Goal: Task Accomplishment & Management: Manage account settings

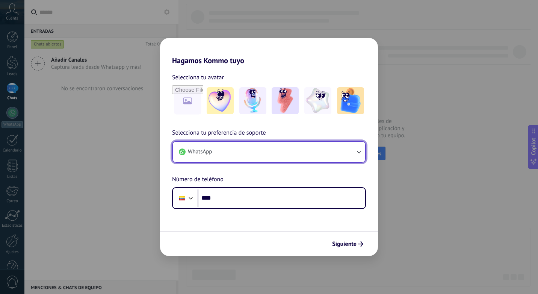
click at [360, 151] on icon "button" at bounding box center [359, 152] width 8 height 8
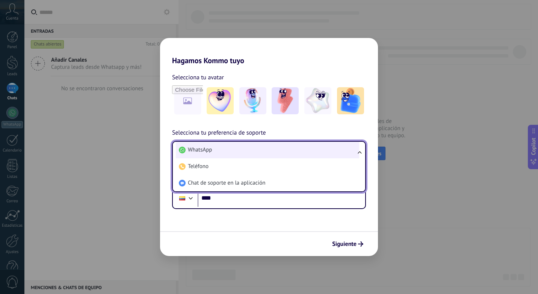
click at [313, 152] on li "WhatsApp" at bounding box center [267, 150] width 183 height 17
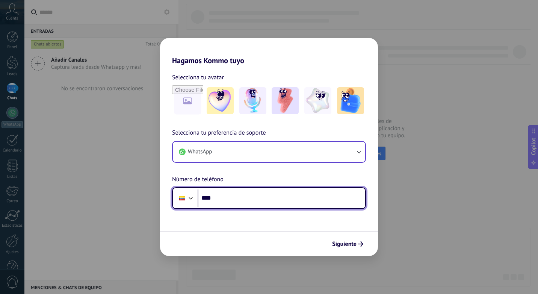
click at [273, 197] on input "****" at bounding box center [280, 197] width 167 height 17
type input "**********"
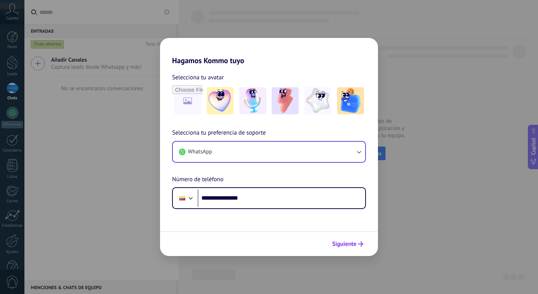
click at [348, 244] on span "Siguiente" at bounding box center [344, 243] width 24 height 5
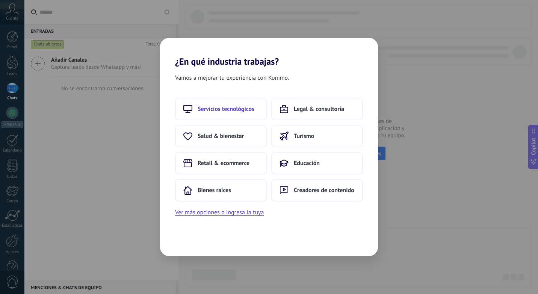
click at [217, 112] on span "Servicios tecnológicos" at bounding box center [225, 109] width 57 height 8
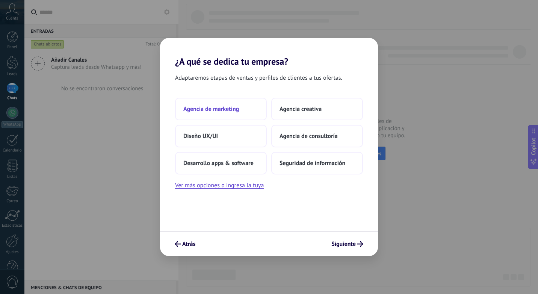
click at [206, 110] on span "Agencia de marketing" at bounding box center [211, 109] width 56 height 8
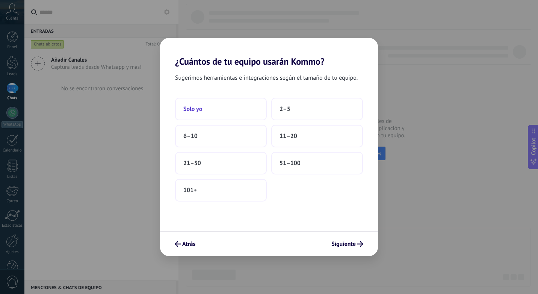
click at [199, 110] on span "Solo yo" at bounding box center [192, 109] width 19 height 8
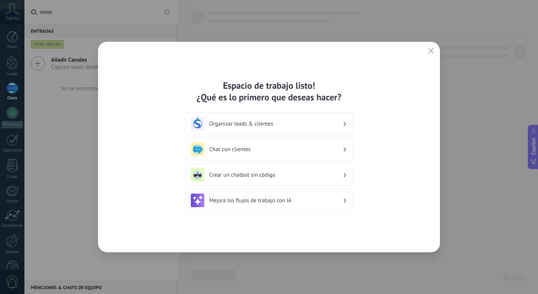
drag, startPoint x: 226, startPoint y: 127, endPoint x: 245, endPoint y: 128, distance: 19.2
click at [227, 127] on h3 "Organizar leads & clientes" at bounding box center [275, 123] width 133 height 7
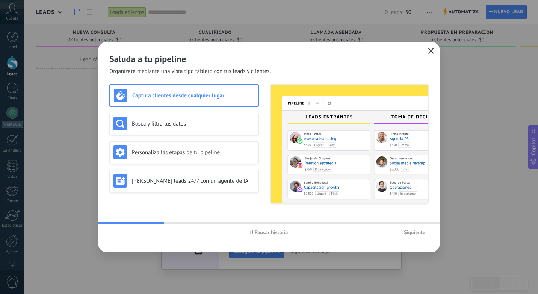
click at [431, 50] on icon "button" at bounding box center [431, 51] width 6 height 6
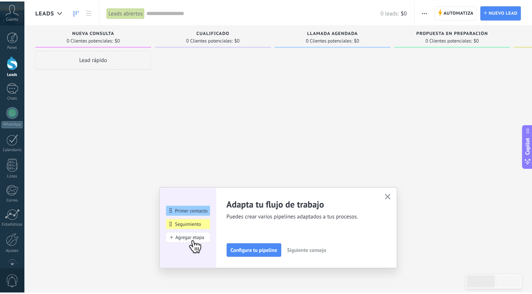
scroll to position [19, 0]
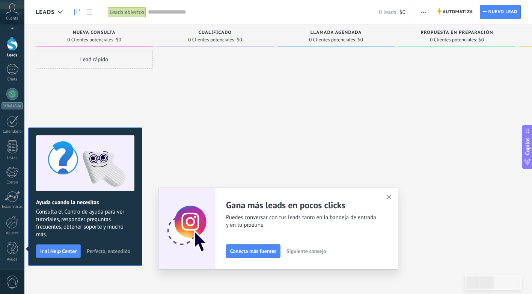
click at [390, 197] on icon "button" at bounding box center [389, 197] width 6 height 6
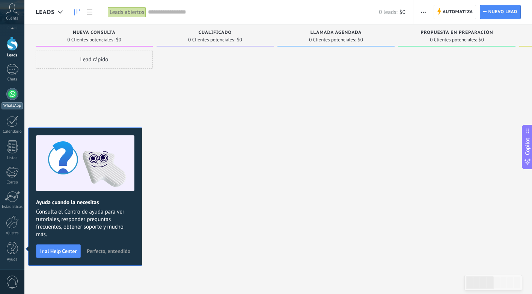
click at [17, 93] on div at bounding box center [12, 94] width 12 height 12
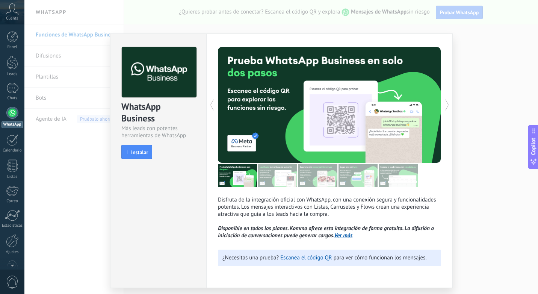
click at [12, 112] on div at bounding box center [12, 113] width 12 height 12
click at [183, 178] on div "WhatsApp Business Más leads con potentes herramientas de WhatsApp install Insta…" at bounding box center [158, 160] width 96 height 254
click at [502, 45] on div "WhatsApp Business Más leads con potentes herramientas de WhatsApp install Insta…" at bounding box center [280, 147] width 513 height 294
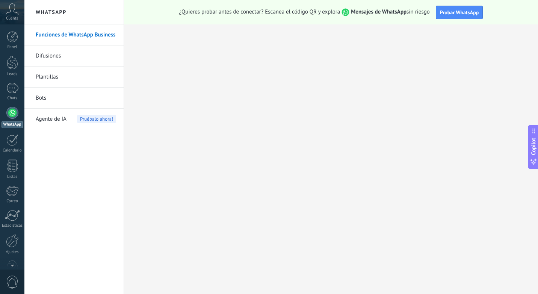
click at [14, 15] on div "Cuenta" at bounding box center [12, 12] width 24 height 24
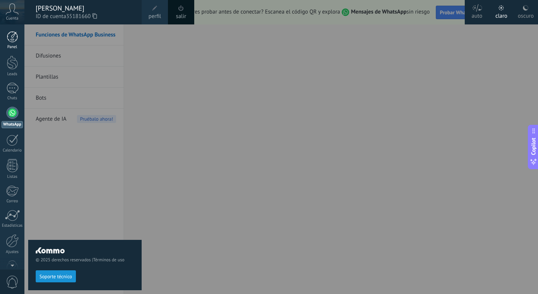
click at [14, 33] on div at bounding box center [12, 36] width 11 height 11
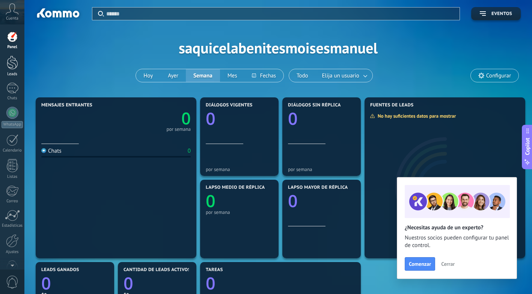
click at [14, 65] on div at bounding box center [12, 63] width 11 height 14
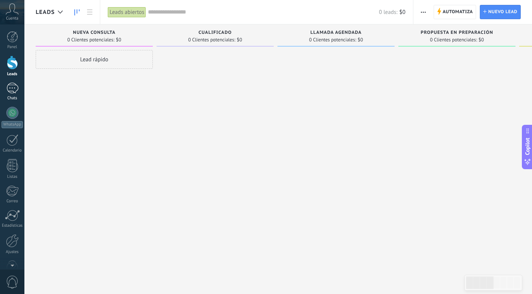
click at [14, 88] on div at bounding box center [12, 88] width 12 height 11
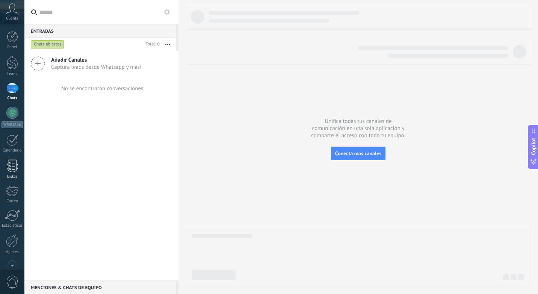
click at [14, 169] on div at bounding box center [12, 165] width 11 height 13
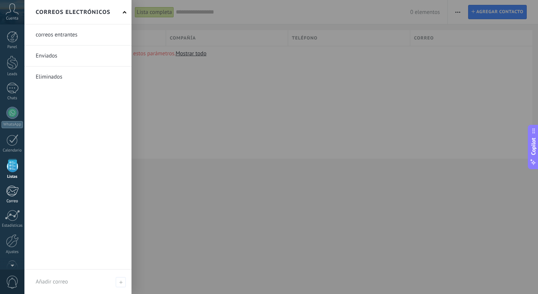
click at [12, 195] on div at bounding box center [12, 190] width 12 height 11
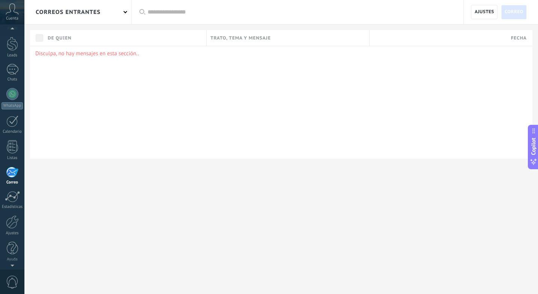
scroll to position [10, 0]
click at [11, 17] on span "Cuenta" at bounding box center [12, 18] width 12 height 5
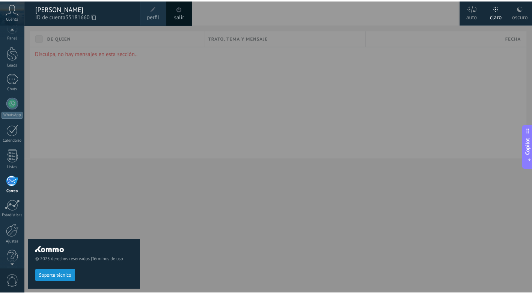
scroll to position [19, 0]
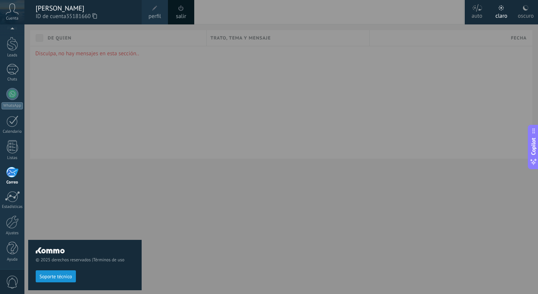
click at [159, 11] on link "perfil" at bounding box center [155, 12] width 26 height 24
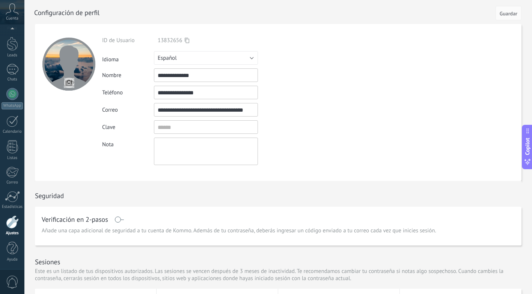
click at [202, 92] on input "**********" at bounding box center [206, 93] width 104 height 14
type input "*****"
click at [12, 228] on div at bounding box center [12, 221] width 13 height 13
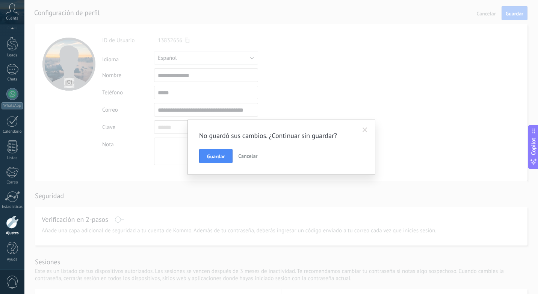
click at [240, 155] on span "Cancelar" at bounding box center [247, 155] width 19 height 7
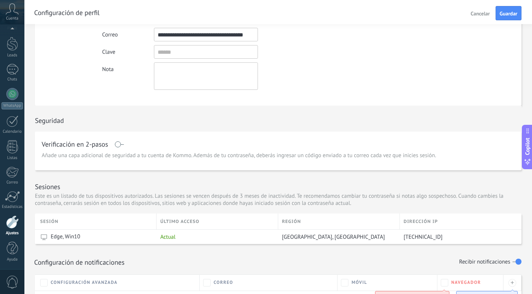
scroll to position [150, 0]
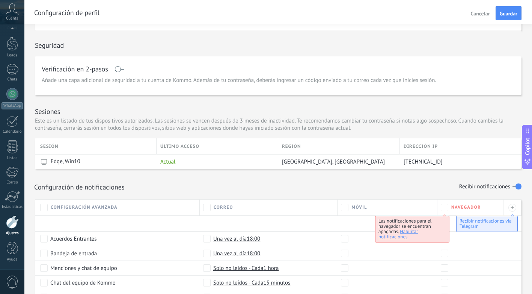
click at [12, 225] on div at bounding box center [12, 221] width 13 height 13
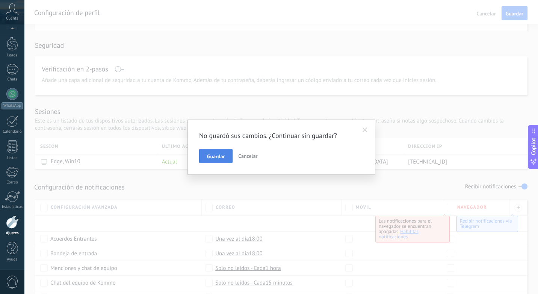
click at [222, 156] on span "Guardar" at bounding box center [216, 156] width 18 height 5
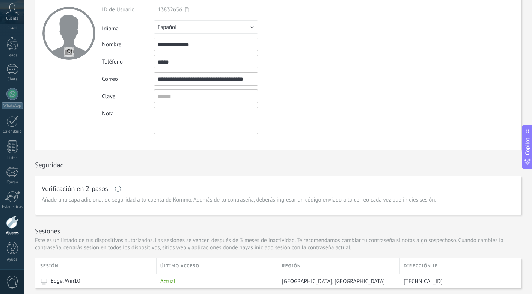
scroll to position [0, 0]
